Goal: Information Seeking & Learning: Learn about a topic

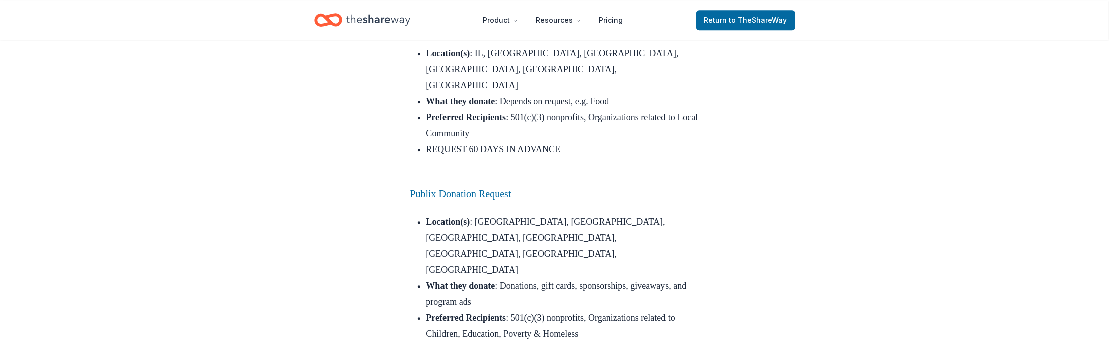
scroll to position [5881, 0]
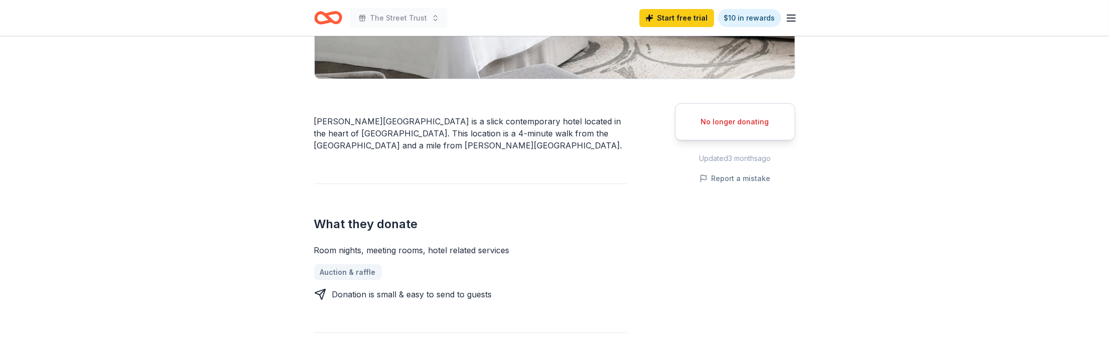
scroll to position [112, 0]
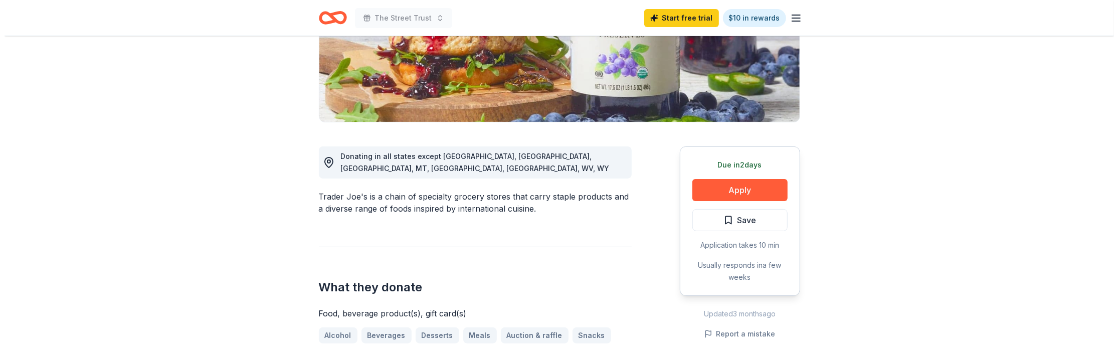
scroll to position [217, 0]
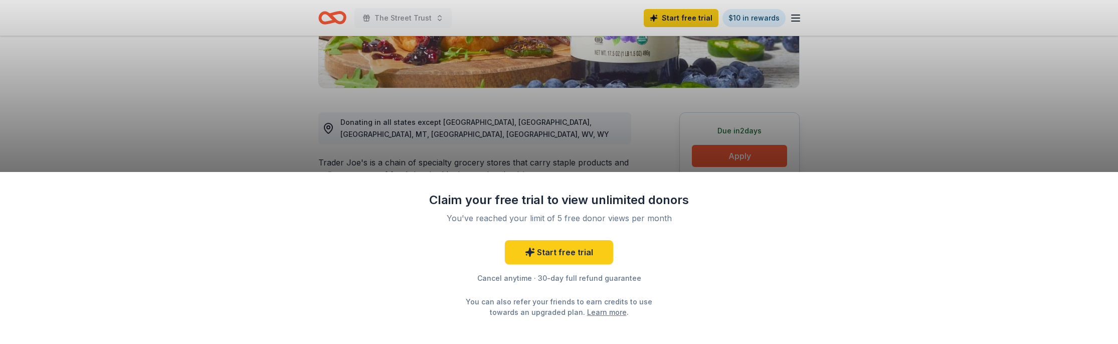
click at [833, 130] on div "Claim your free trial to view unlimited donors You've reached your limit of 5 f…" at bounding box center [559, 172] width 1118 height 344
click at [722, 151] on div "Claim your free trial to view unlimited donors You've reached your limit of 5 f…" at bounding box center [559, 172] width 1118 height 344
